Goal: Task Accomplishment & Management: Use online tool/utility

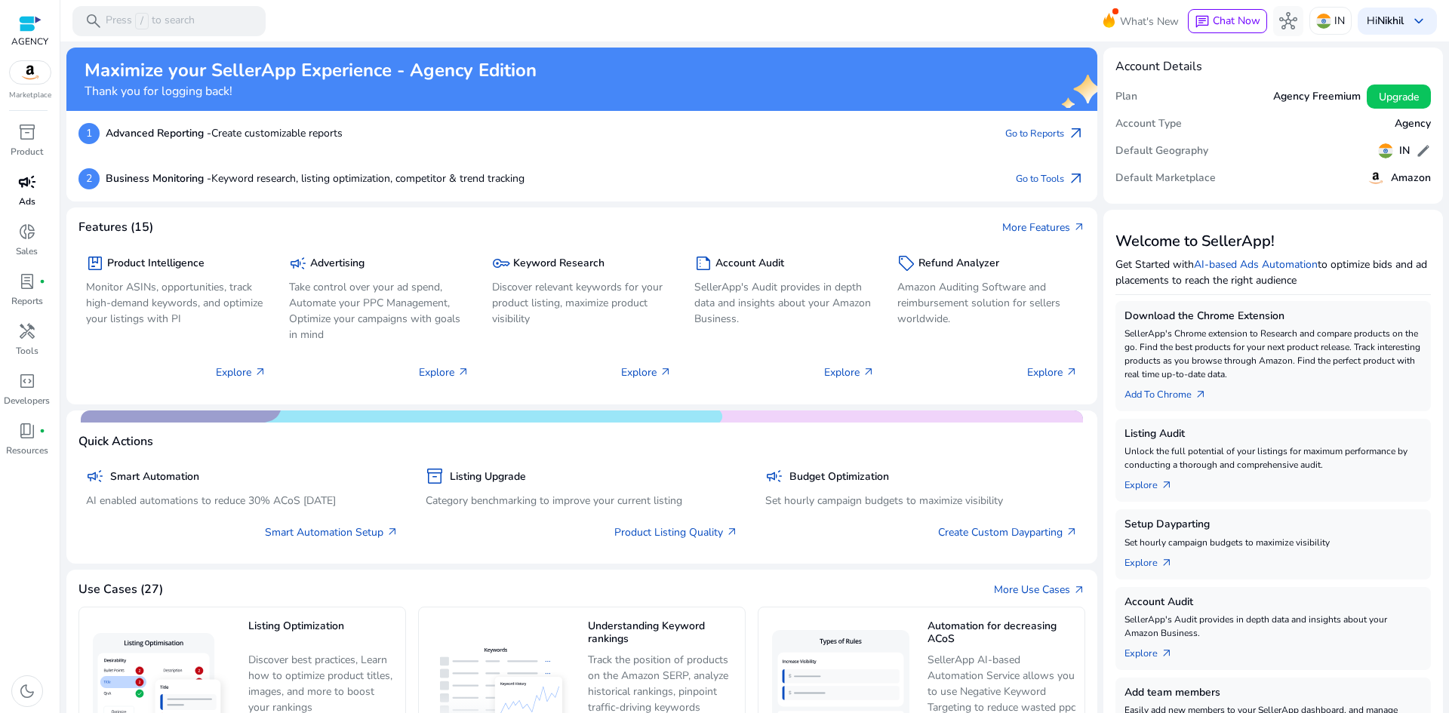
click at [24, 181] on span "campaign" at bounding box center [27, 182] width 18 height 18
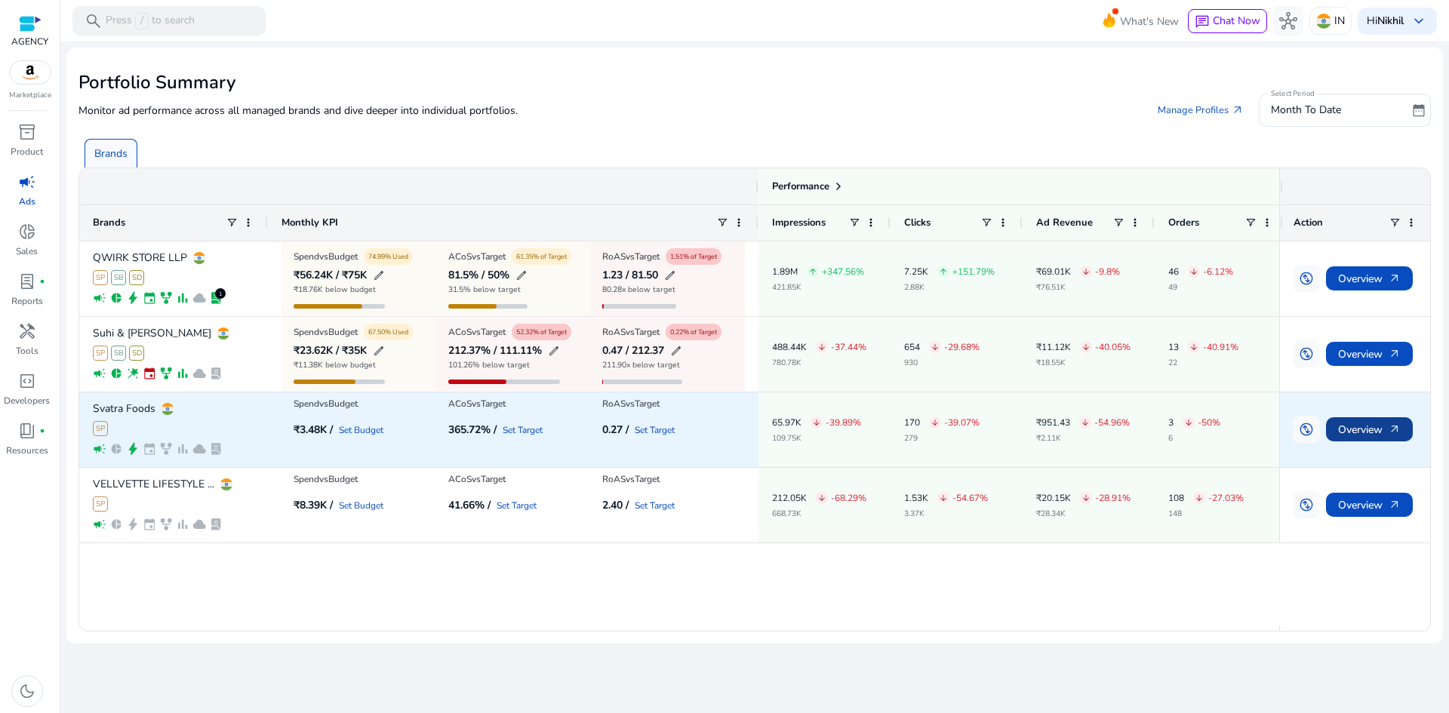
click at [1370, 423] on span "Overview arrow_outward" at bounding box center [1369, 429] width 63 height 31
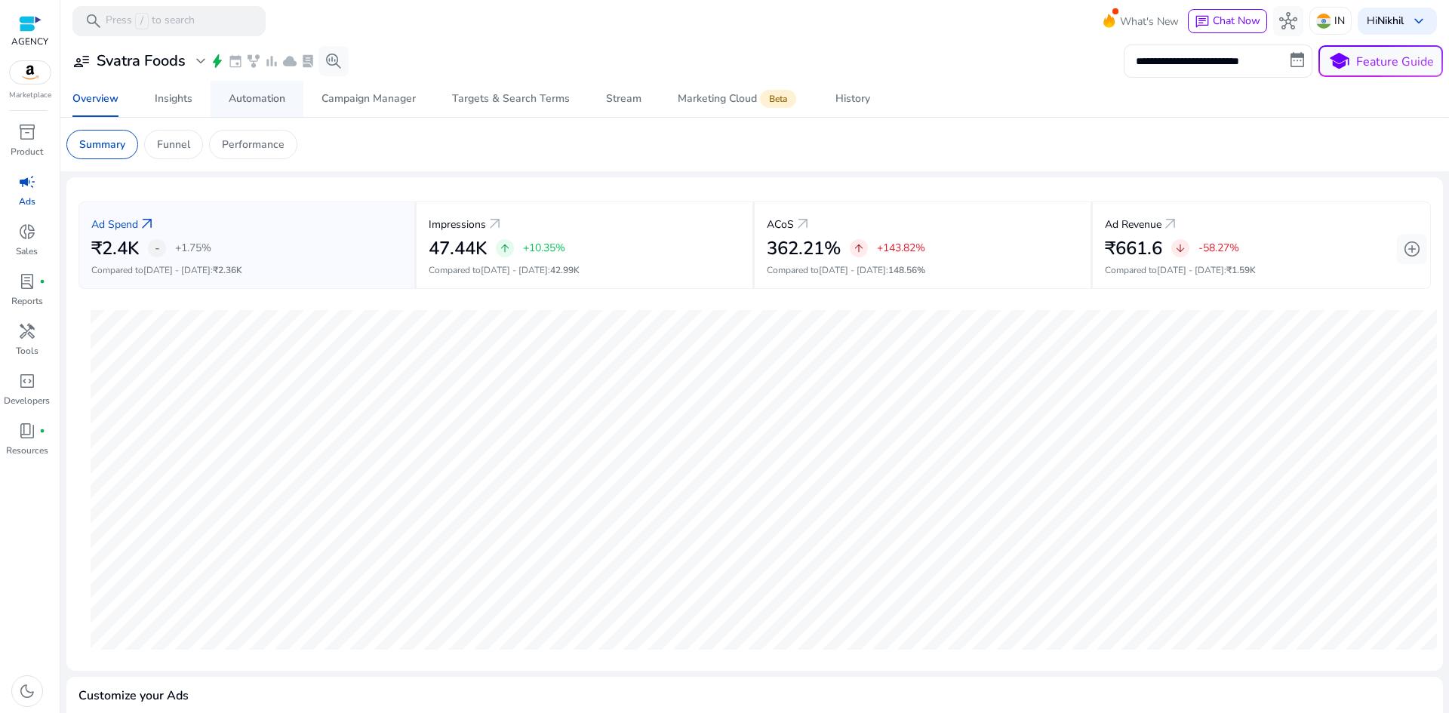
click at [247, 103] on div "Automation" at bounding box center [257, 99] width 57 height 11
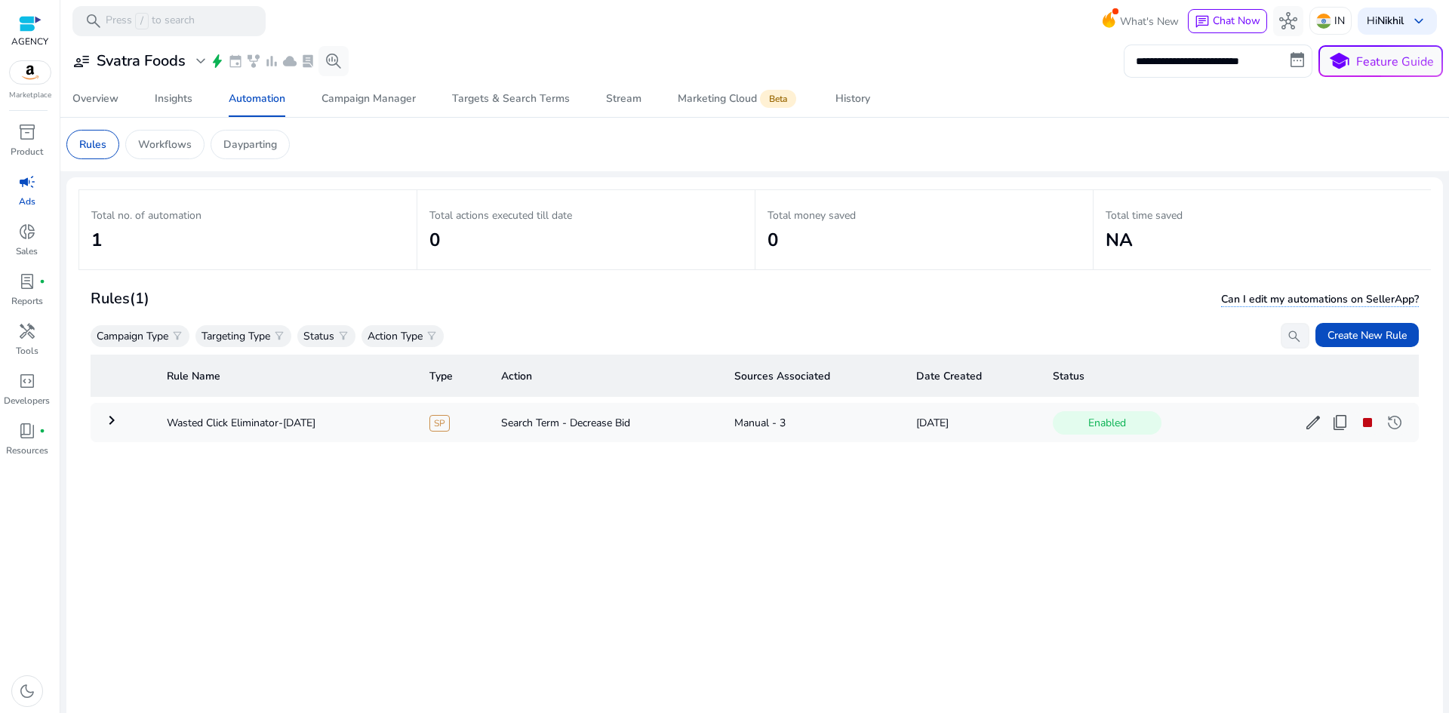
click at [241, 243] on h2 "1" at bounding box center [247, 240] width 313 height 22
click at [109, 423] on mat-icon "keyboard_arrow_right" at bounding box center [112, 420] width 18 height 18
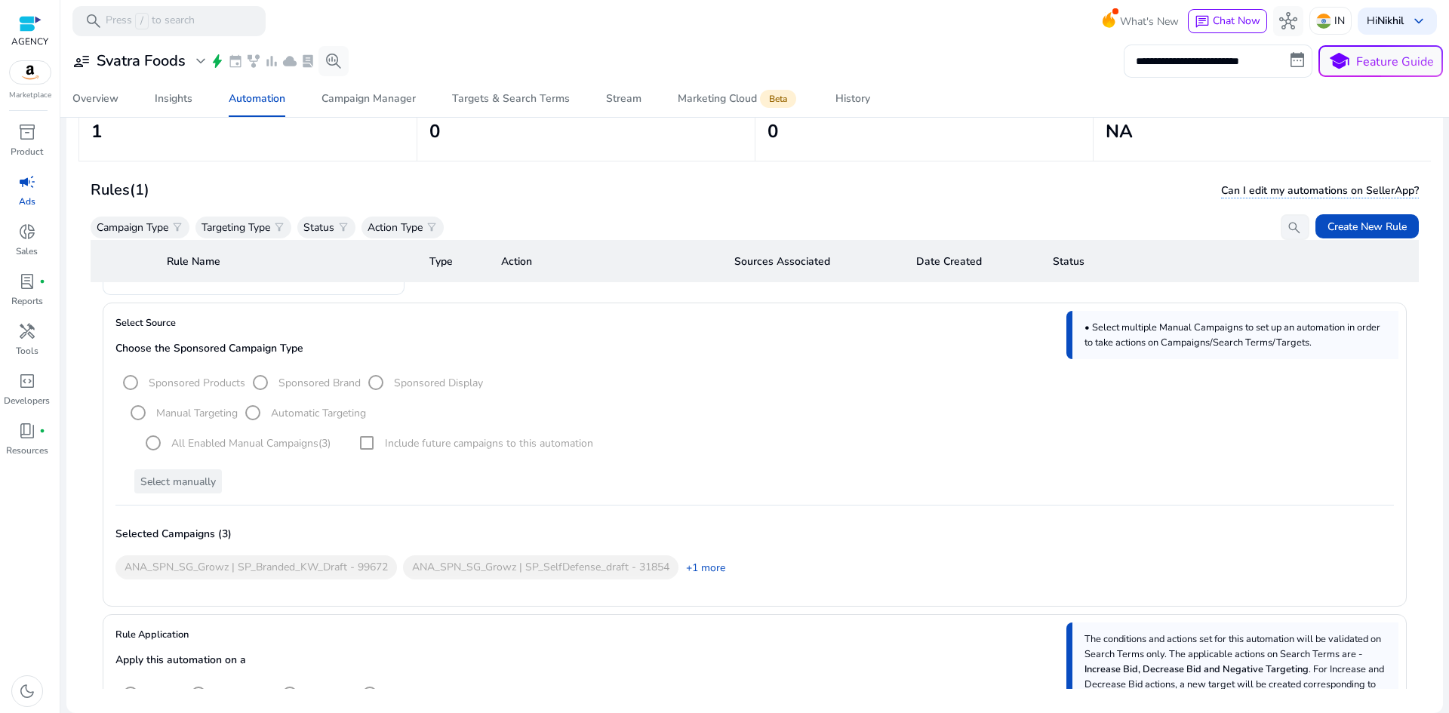
scroll to position [151, 0]
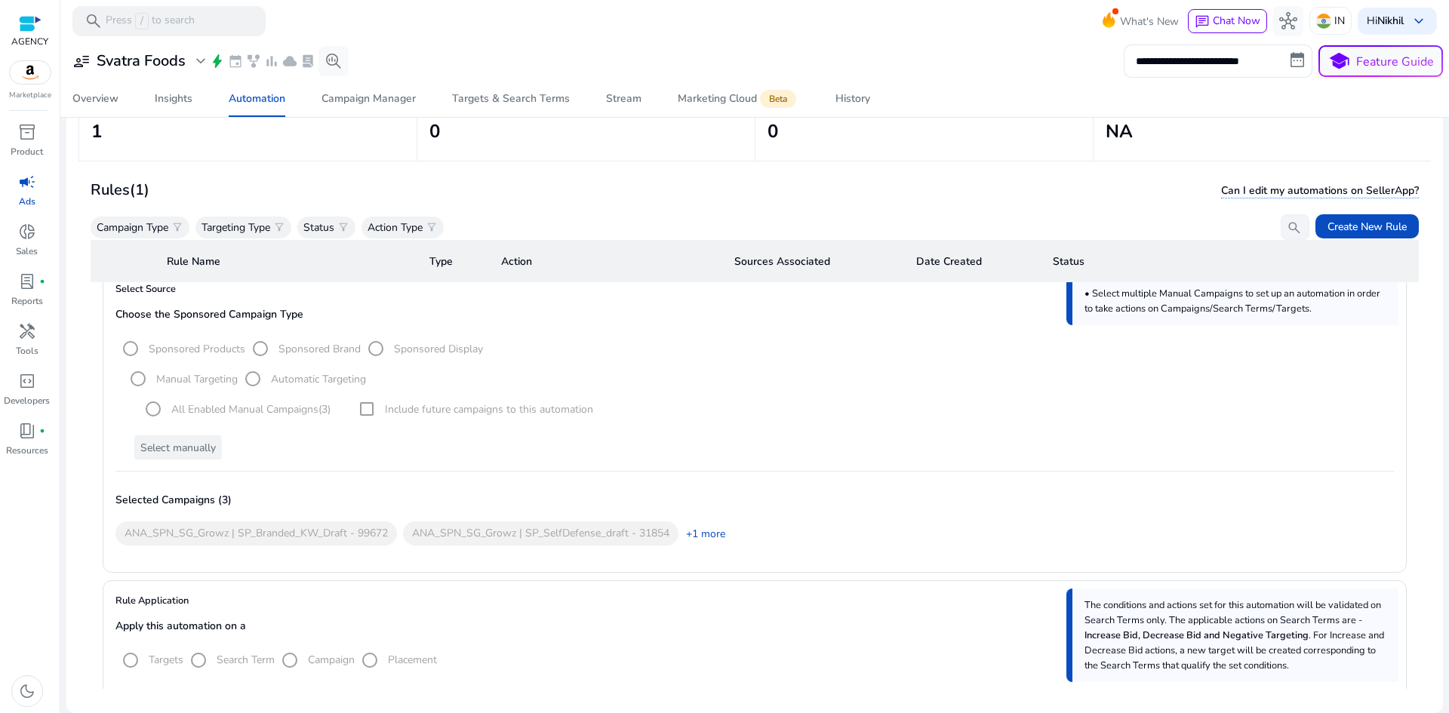
click at [198, 458] on div "Select manually" at bounding box center [758, 447] width 1271 height 24
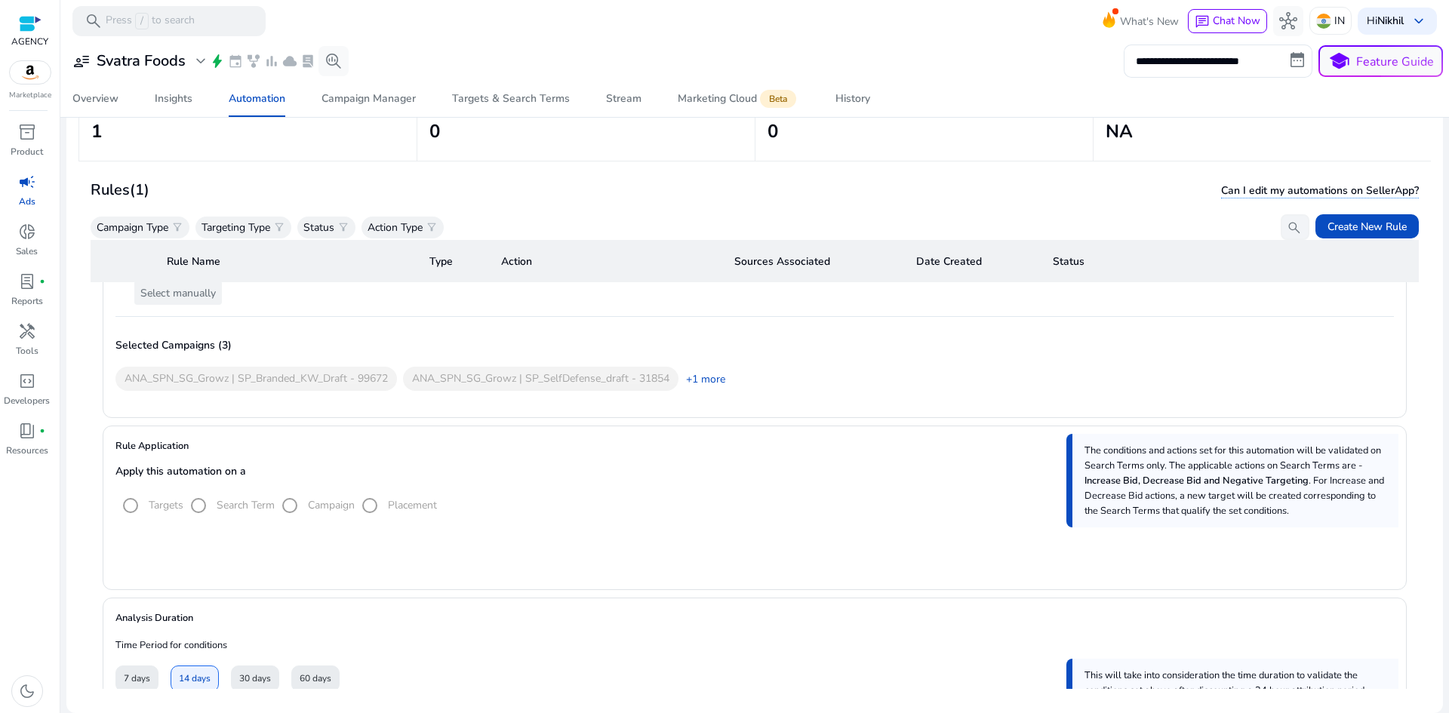
scroll to position [302, 0]
click at [716, 384] on link "+1 more" at bounding box center [701, 383] width 47 height 16
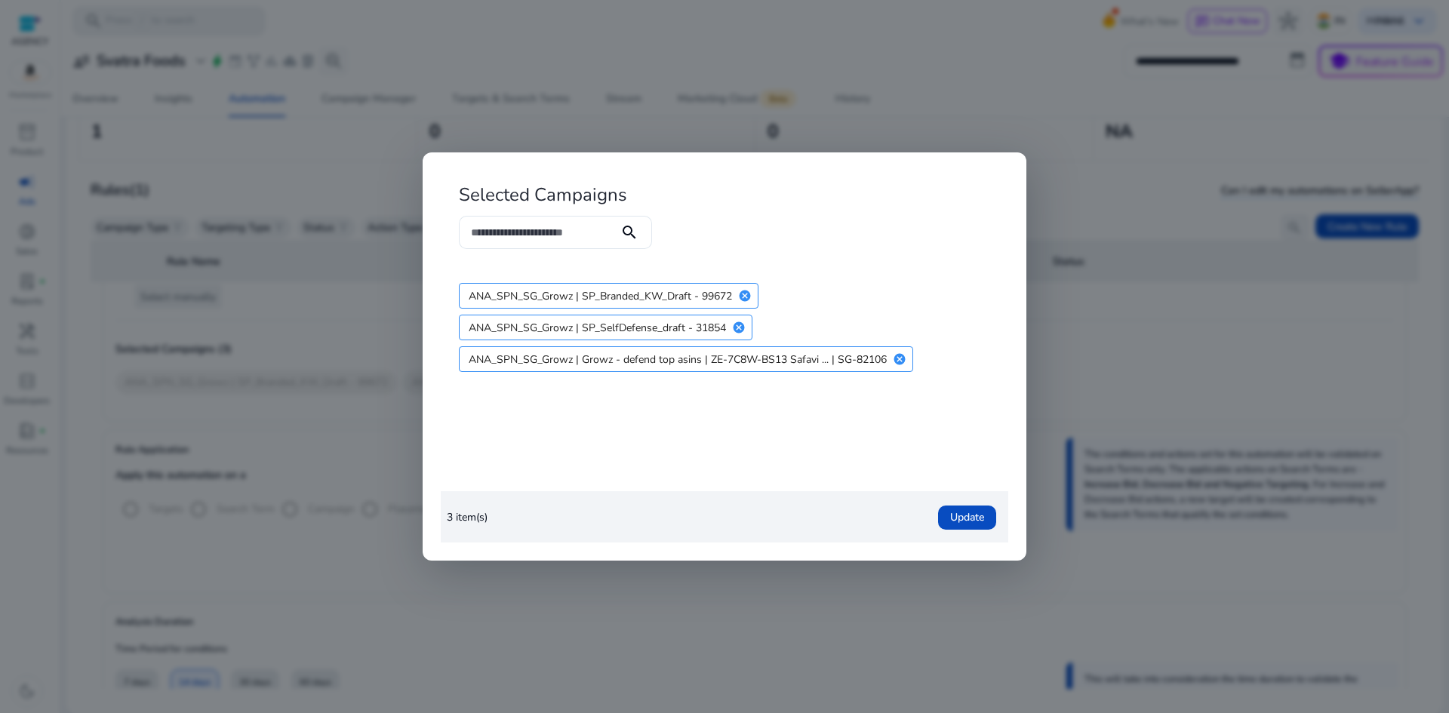
click at [304, 466] on div at bounding box center [724, 356] width 1449 height 713
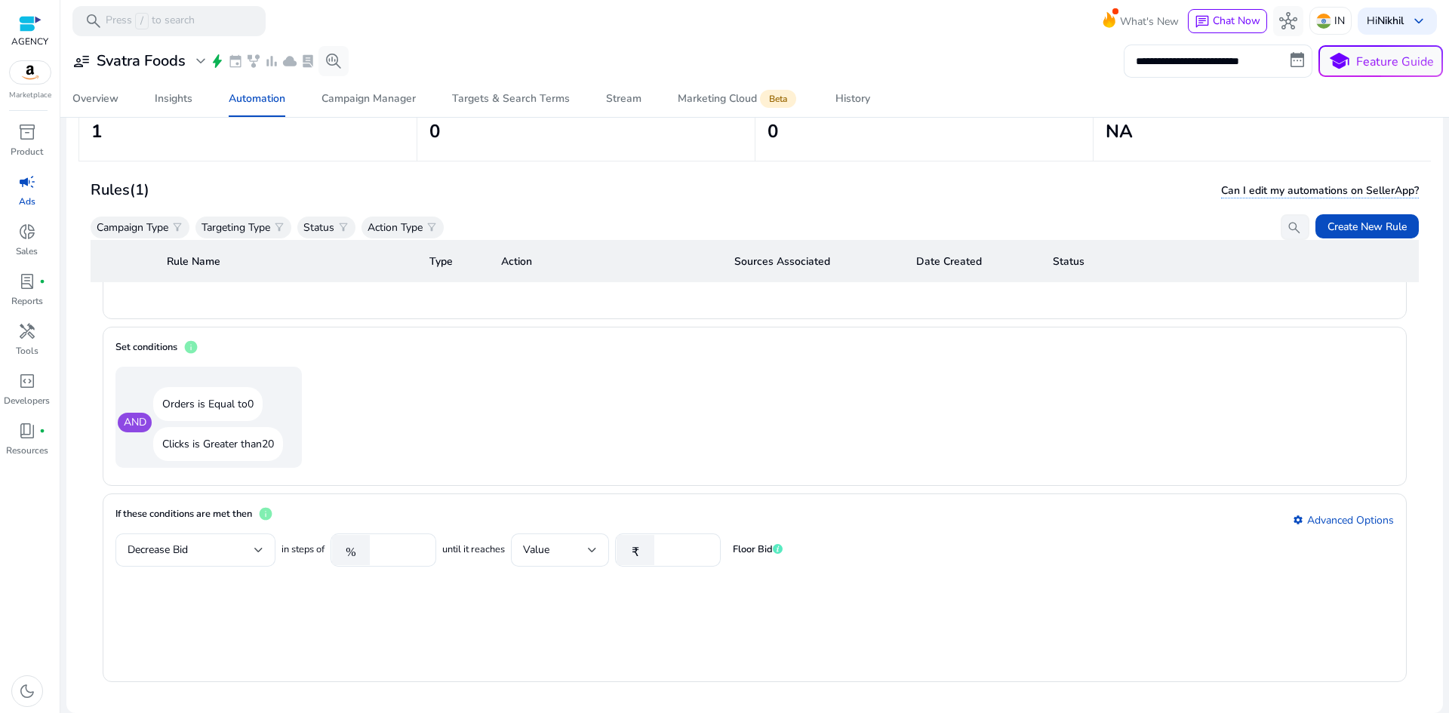
scroll to position [906, 0]
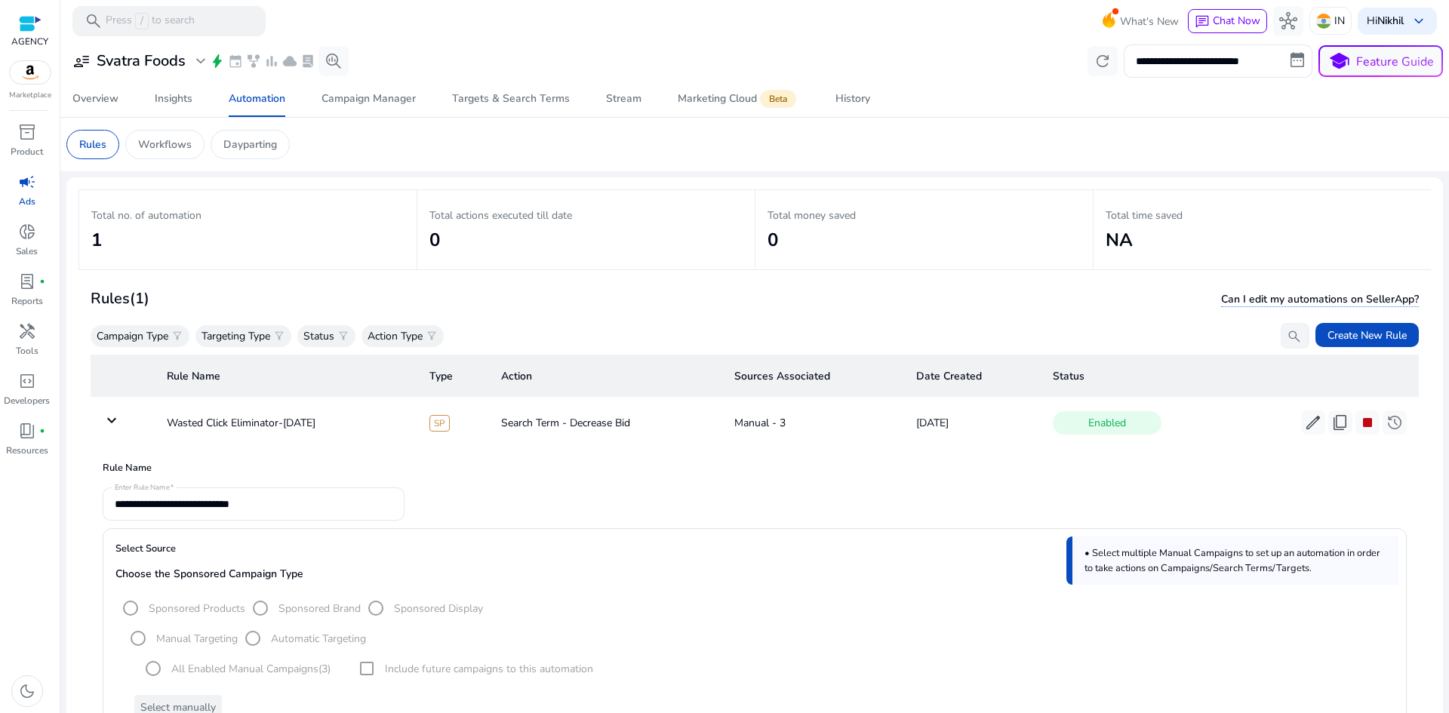
scroll to position [906, 0]
